Goal: Check status: Check status

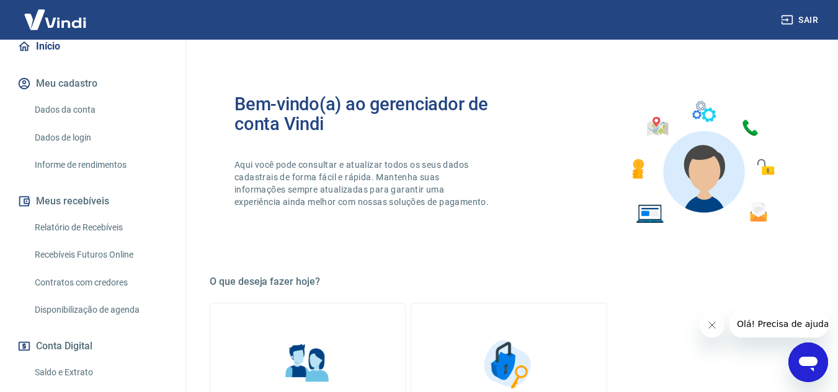
scroll to position [124, 0]
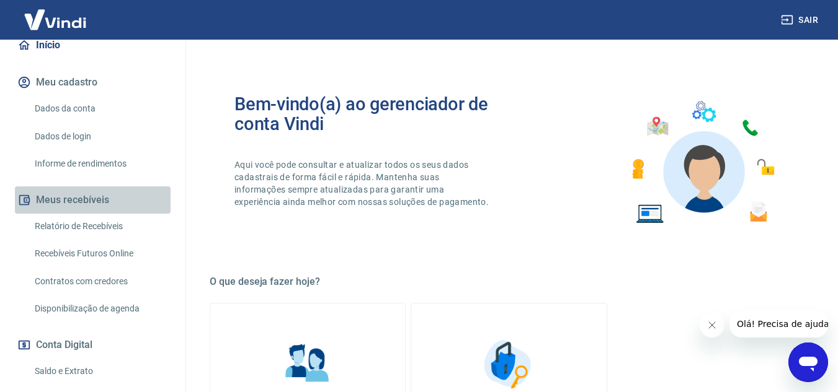
click at [95, 197] on button "Meus recebíveis" at bounding box center [93, 200] width 156 height 27
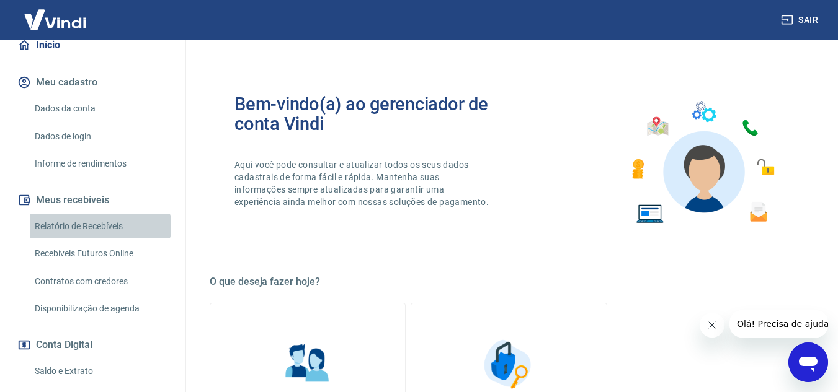
click at [101, 224] on link "Relatório de Recebíveis" at bounding box center [100, 226] width 141 height 25
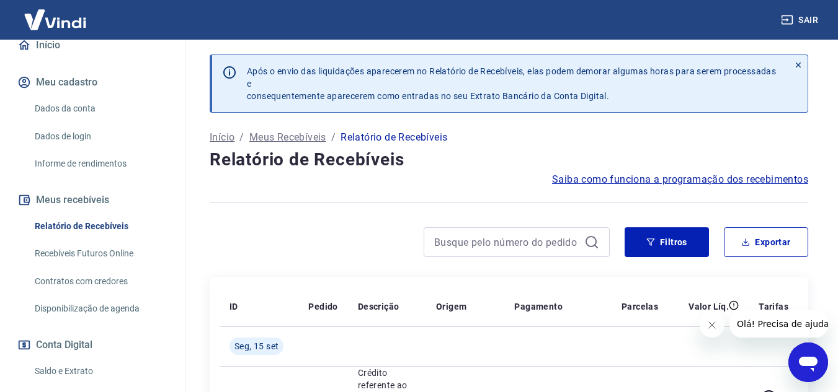
click at [56, 18] on img at bounding box center [55, 20] width 81 height 38
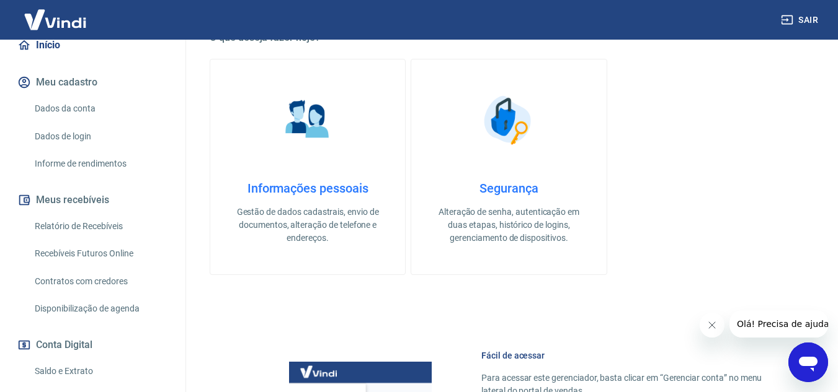
scroll to position [248, 0]
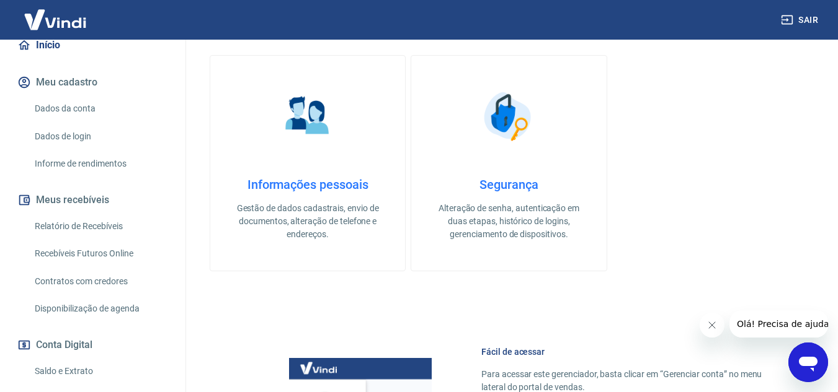
click at [31, 43] on link "Início" at bounding box center [93, 45] width 156 height 27
click at [35, 24] on img at bounding box center [55, 20] width 81 height 38
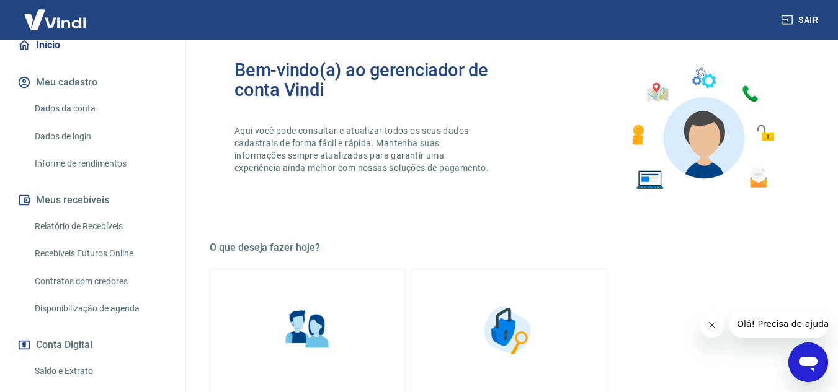
scroll to position [0, 0]
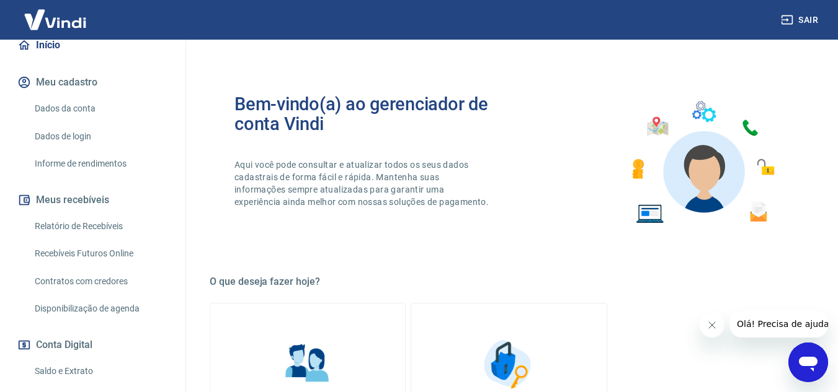
click at [48, 9] on img at bounding box center [55, 20] width 81 height 38
click at [39, 18] on img at bounding box center [55, 20] width 81 height 38
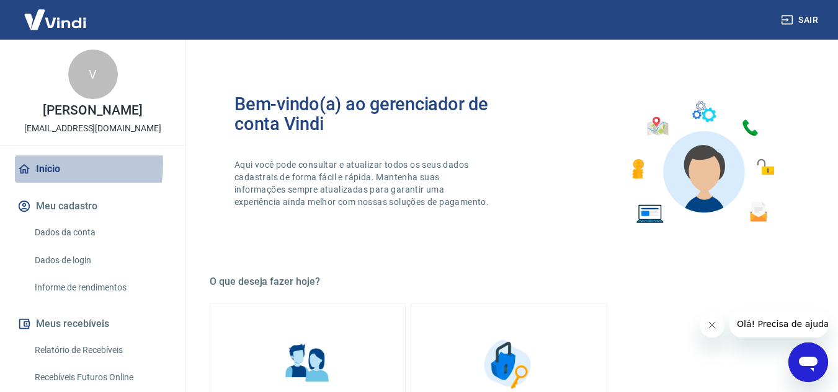
drag, startPoint x: 43, startPoint y: 165, endPoint x: 45, endPoint y: 179, distance: 14.4
click at [43, 164] on link "Início" at bounding box center [93, 169] width 156 height 27
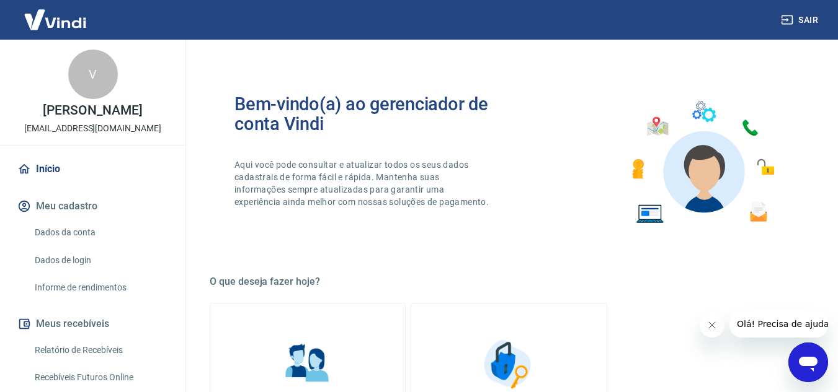
click at [76, 326] on button "Meus recebíveis" at bounding box center [93, 324] width 156 height 27
click at [66, 350] on link "Relatório de Recebíveis" at bounding box center [100, 350] width 141 height 25
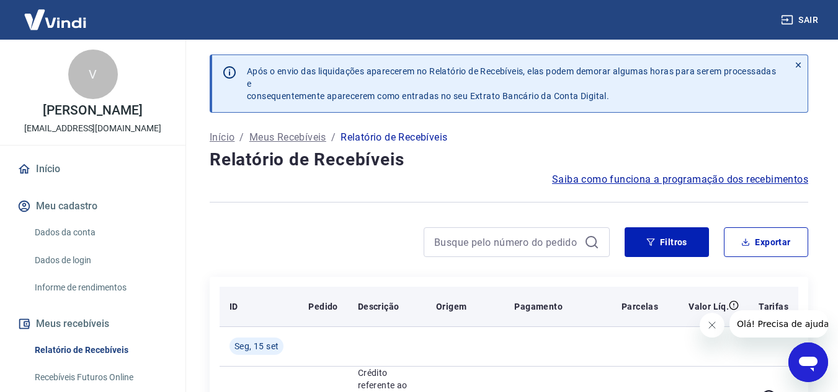
click at [42, 319] on button "Meus recebíveis" at bounding box center [93, 324] width 156 height 27
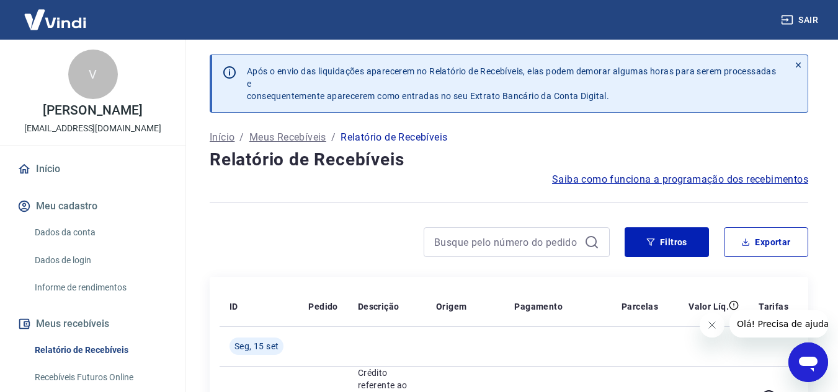
click at [35, 23] on img at bounding box center [55, 20] width 81 height 38
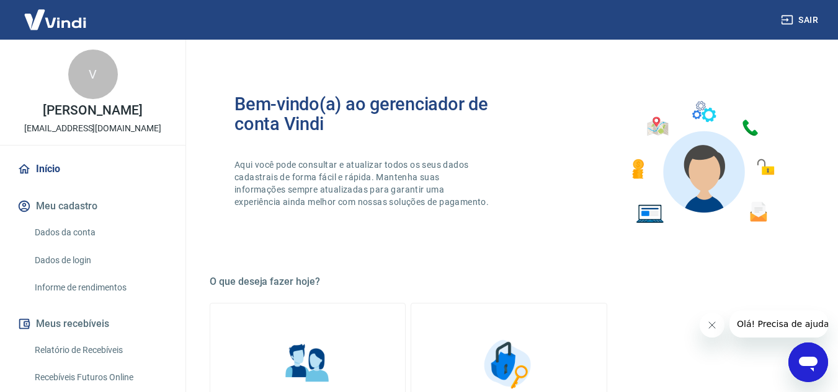
click at [51, 17] on img at bounding box center [55, 20] width 81 height 38
click at [51, 21] on img at bounding box center [55, 20] width 81 height 38
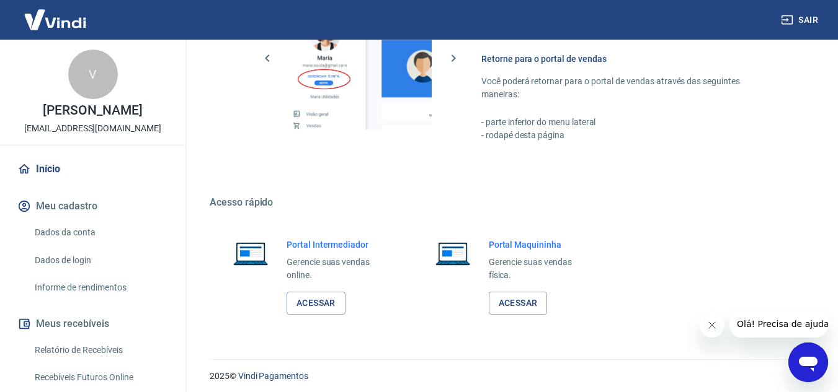
scroll to position [620, 0]
click at [313, 298] on link "Acessar" at bounding box center [315, 302] width 59 height 23
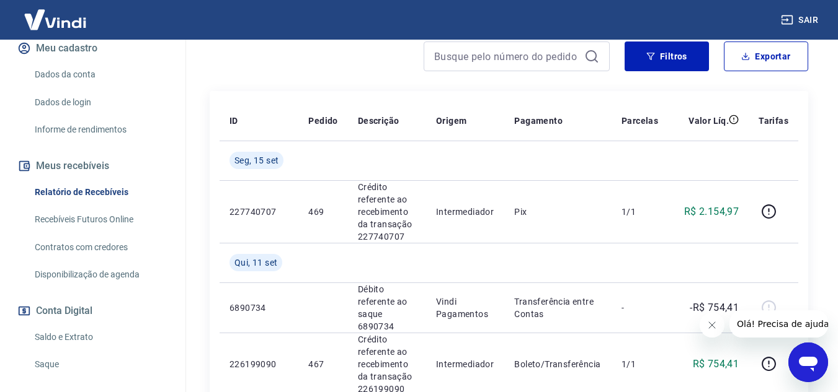
scroll to position [186, 0]
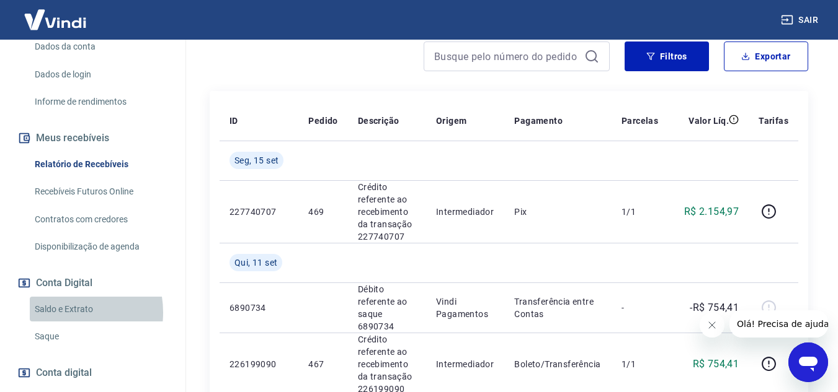
click at [64, 313] on link "Saldo e Extrato" at bounding box center [100, 309] width 141 height 25
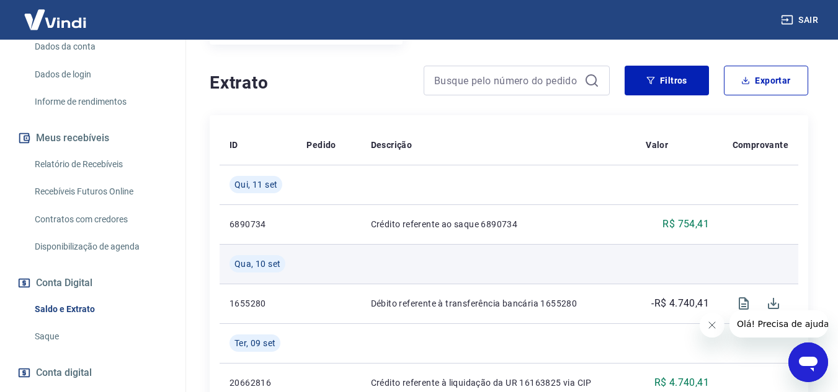
scroll to position [248, 0]
